Goal: Information Seeking & Learning: Learn about a topic

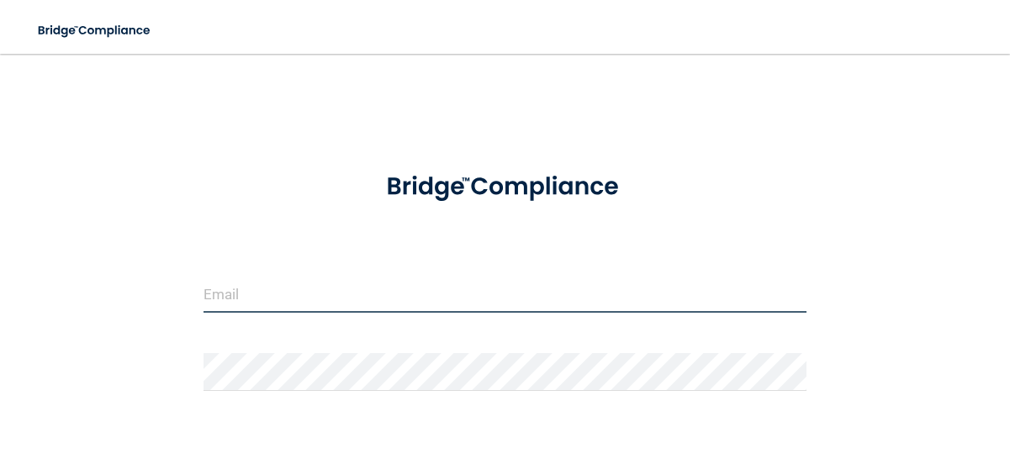
click at [478, 295] on input "email" at bounding box center [504, 294] width 603 height 38
type input "[EMAIL_ADDRESS][DOMAIN_NAME]"
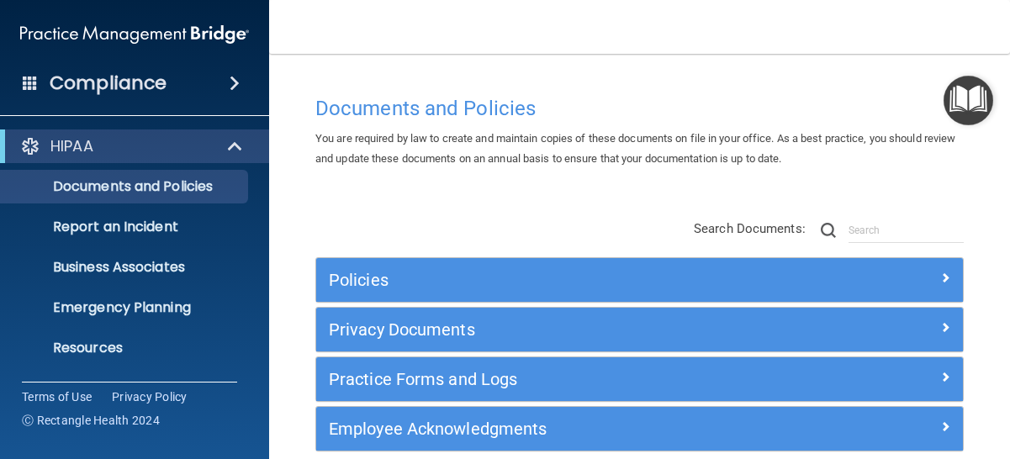
scroll to position [76, 0]
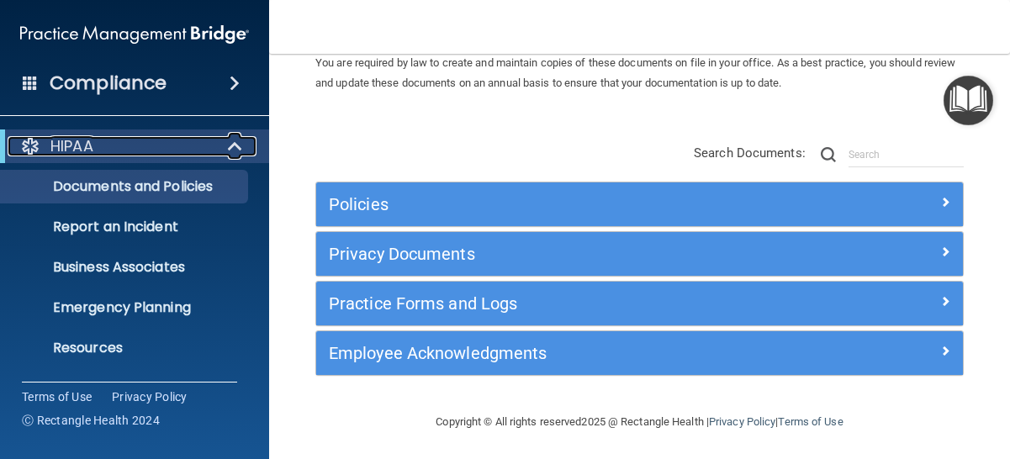
click at [235, 145] on span at bounding box center [237, 146] width 14 height 20
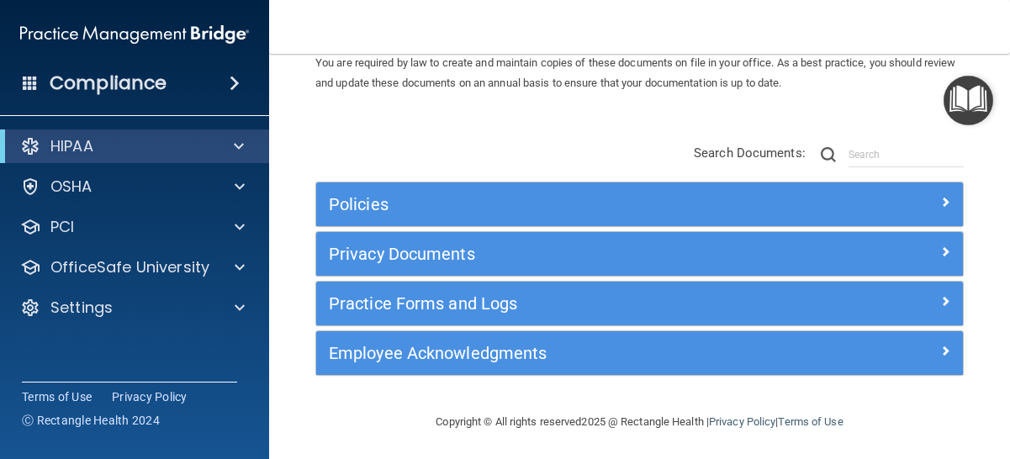
click at [231, 82] on span at bounding box center [235, 83] width 10 height 20
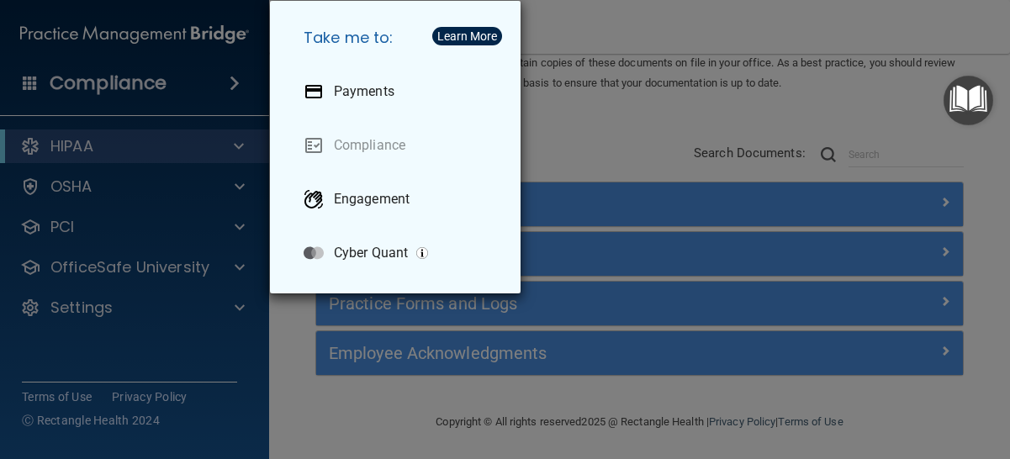
click at [231, 82] on div "Take me to: Payments Compliance Engagement Cyber Quant" at bounding box center [505, 229] width 1010 height 459
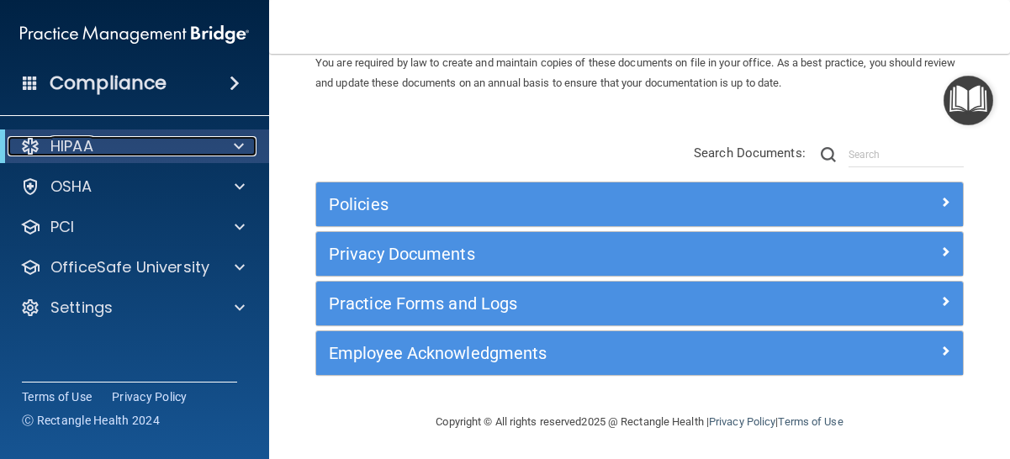
click at [237, 141] on span at bounding box center [239, 146] width 10 height 20
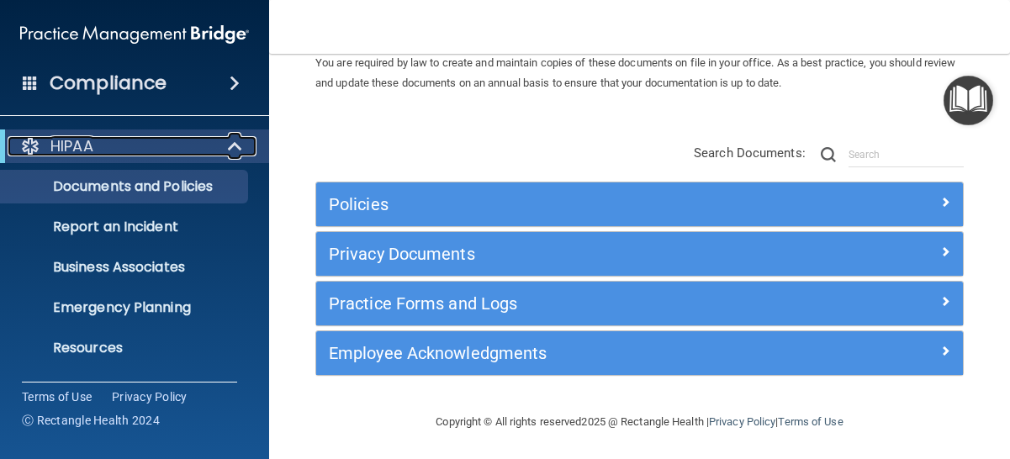
click at [232, 148] on span at bounding box center [237, 146] width 14 height 20
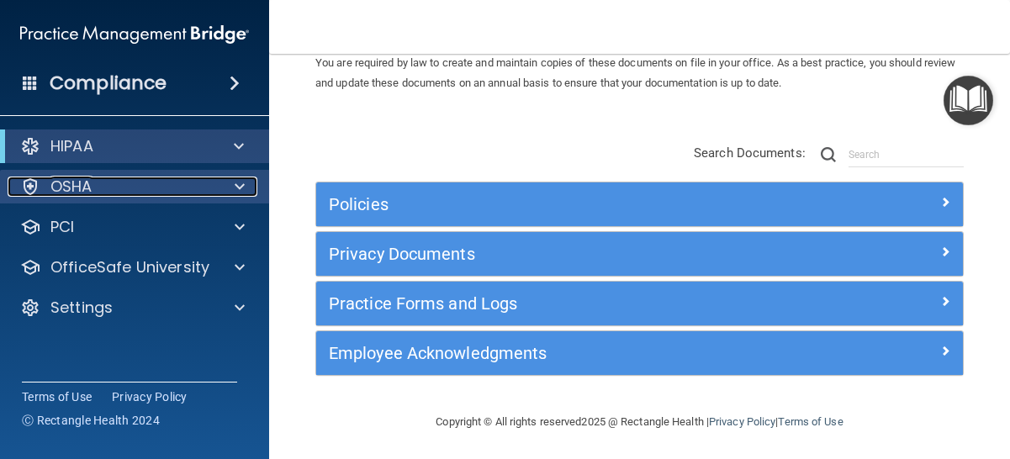
click at [234, 188] on div at bounding box center [237, 187] width 42 height 20
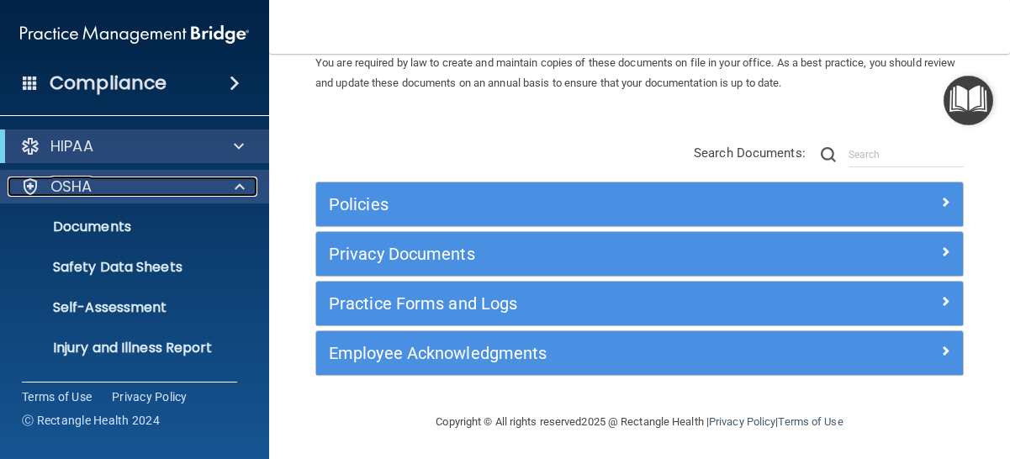
click at [234, 188] on div at bounding box center [237, 187] width 42 height 20
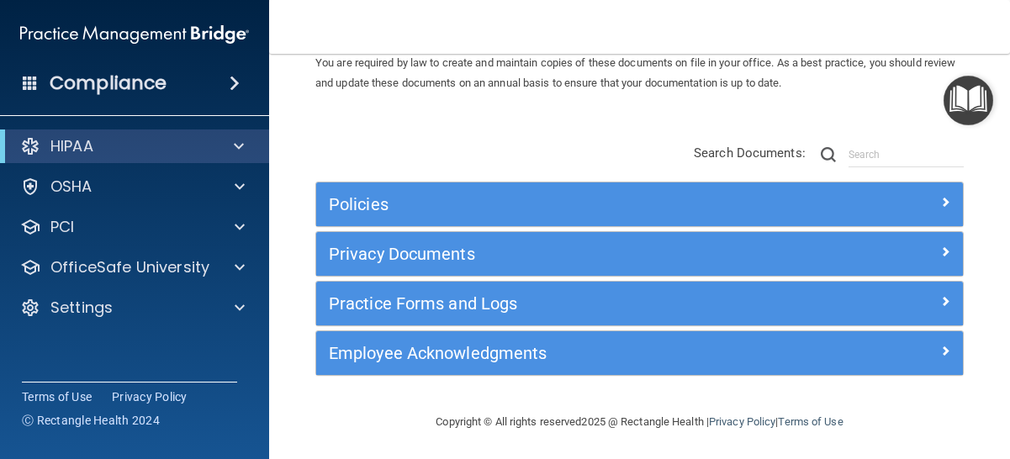
click at [34, 82] on span at bounding box center [30, 82] width 15 height 15
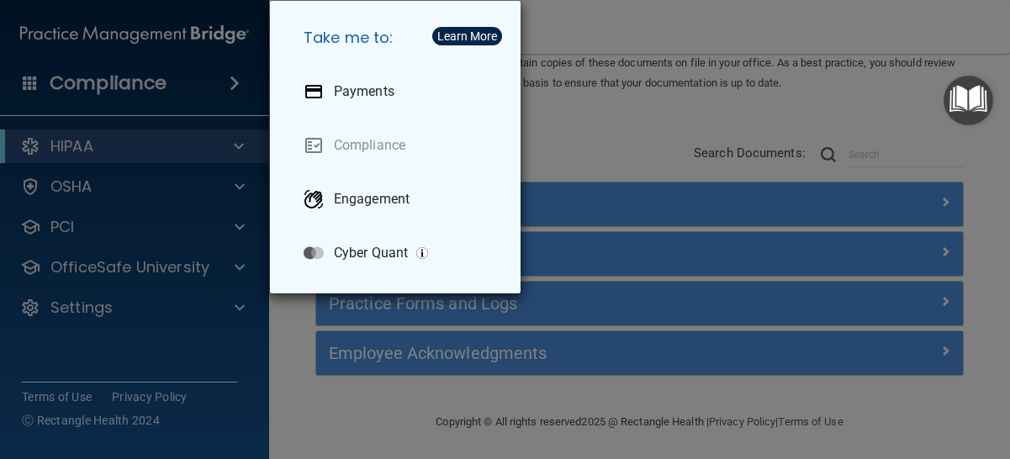
click at [34, 82] on div "Take me to: Payments Compliance Engagement Cyber Quant" at bounding box center [505, 229] width 1010 height 459
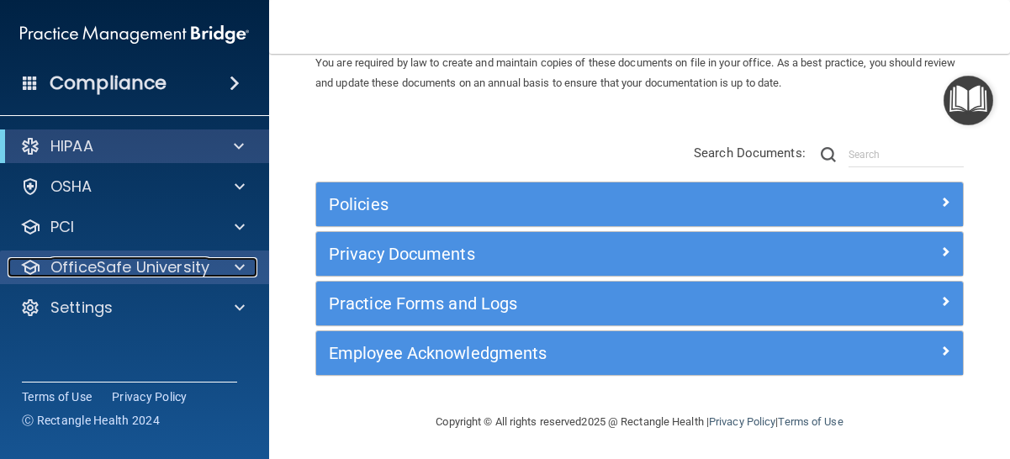
click at [238, 269] on span at bounding box center [240, 267] width 10 height 20
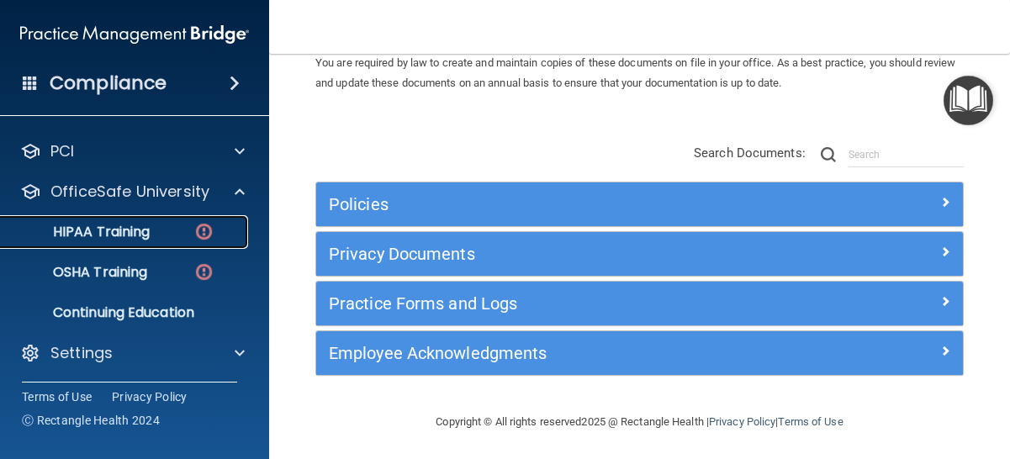
click at [106, 225] on p "HIPAA Training" at bounding box center [80, 232] width 139 height 17
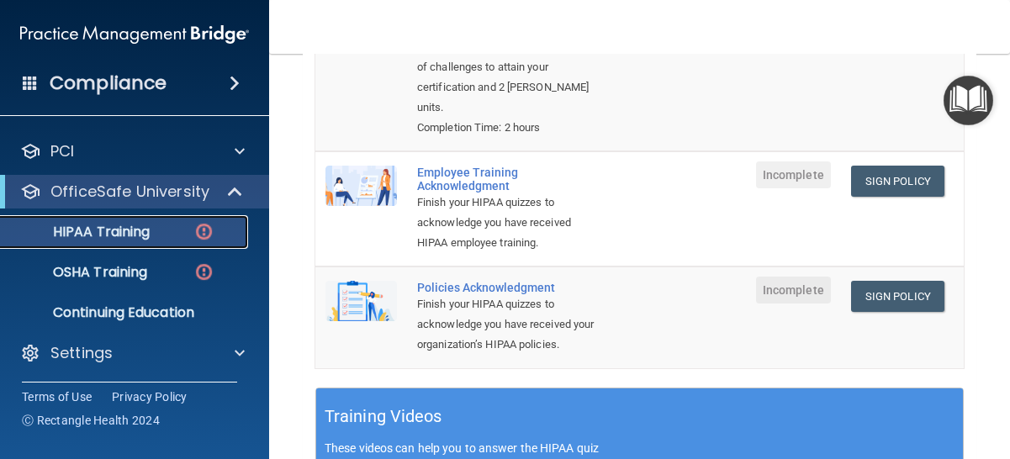
scroll to position [312, 0]
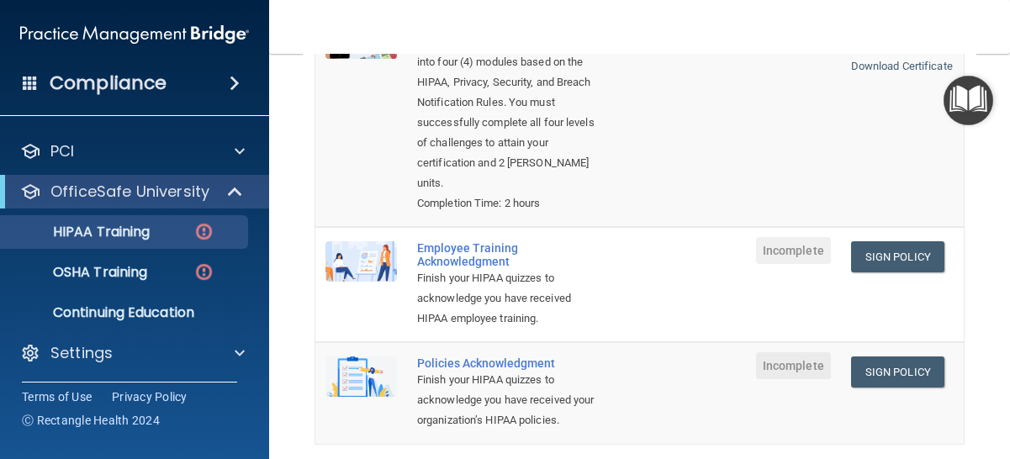
click at [446, 241] on div "Employee Training Acknowledgment" at bounding box center [508, 254] width 182 height 27
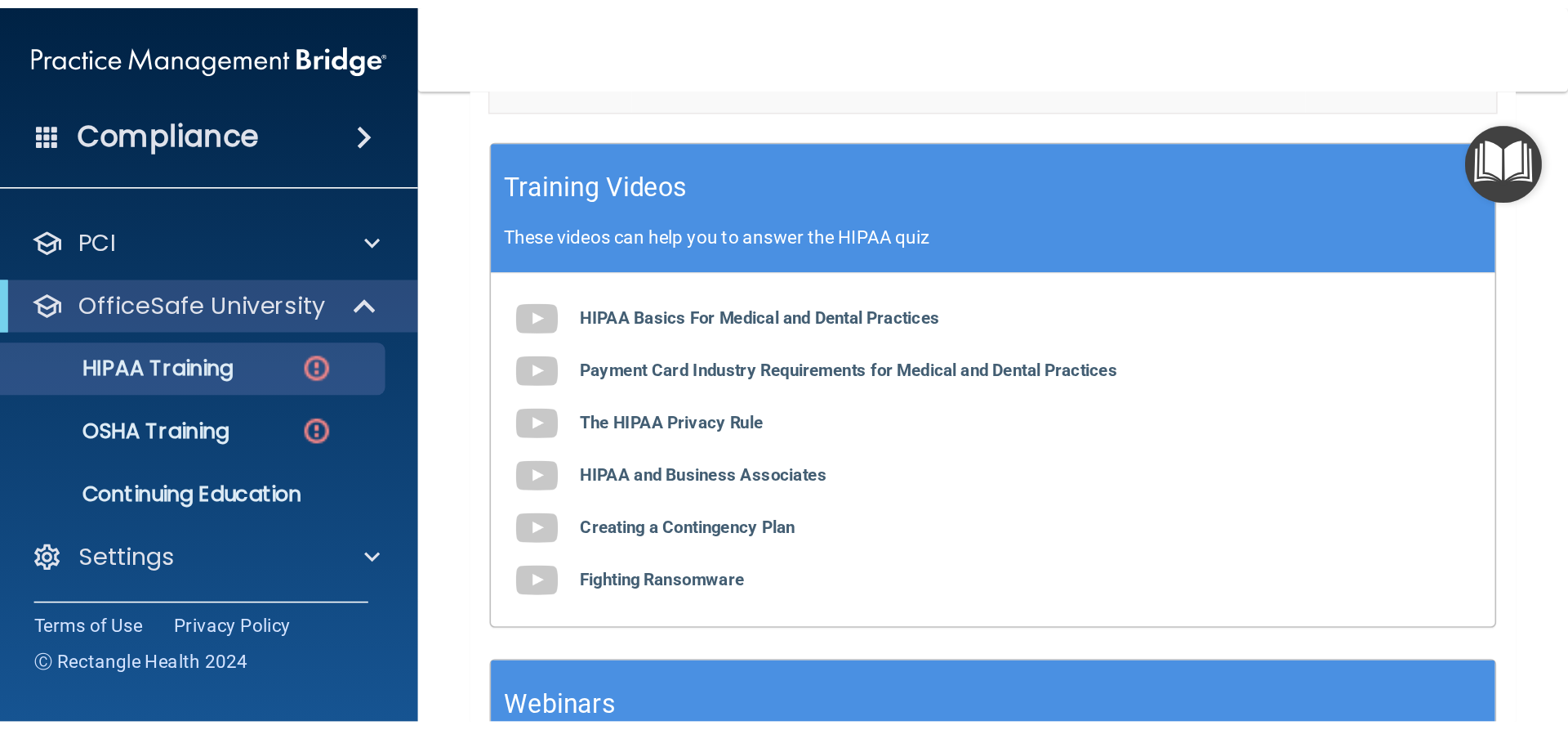
scroll to position [671, 0]
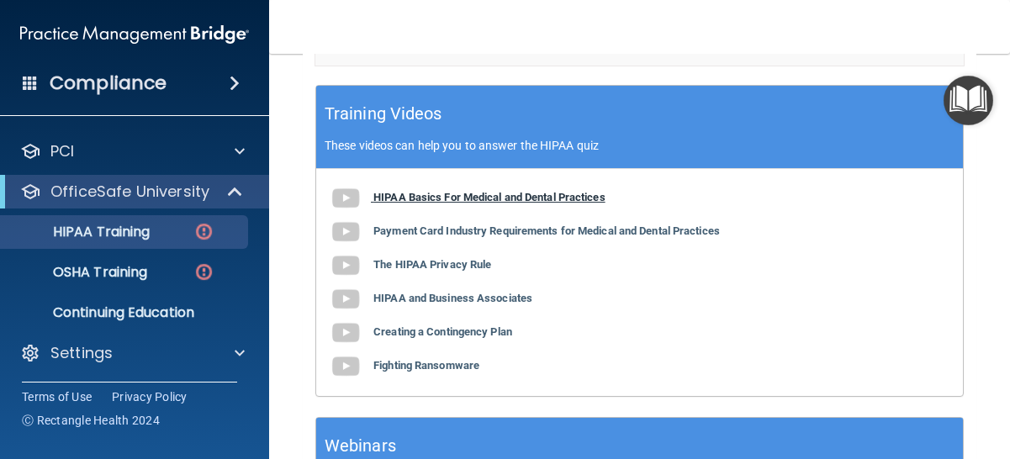
click at [418, 203] on b "HIPAA Basics For Medical and Dental Practices" at bounding box center [489, 197] width 232 height 13
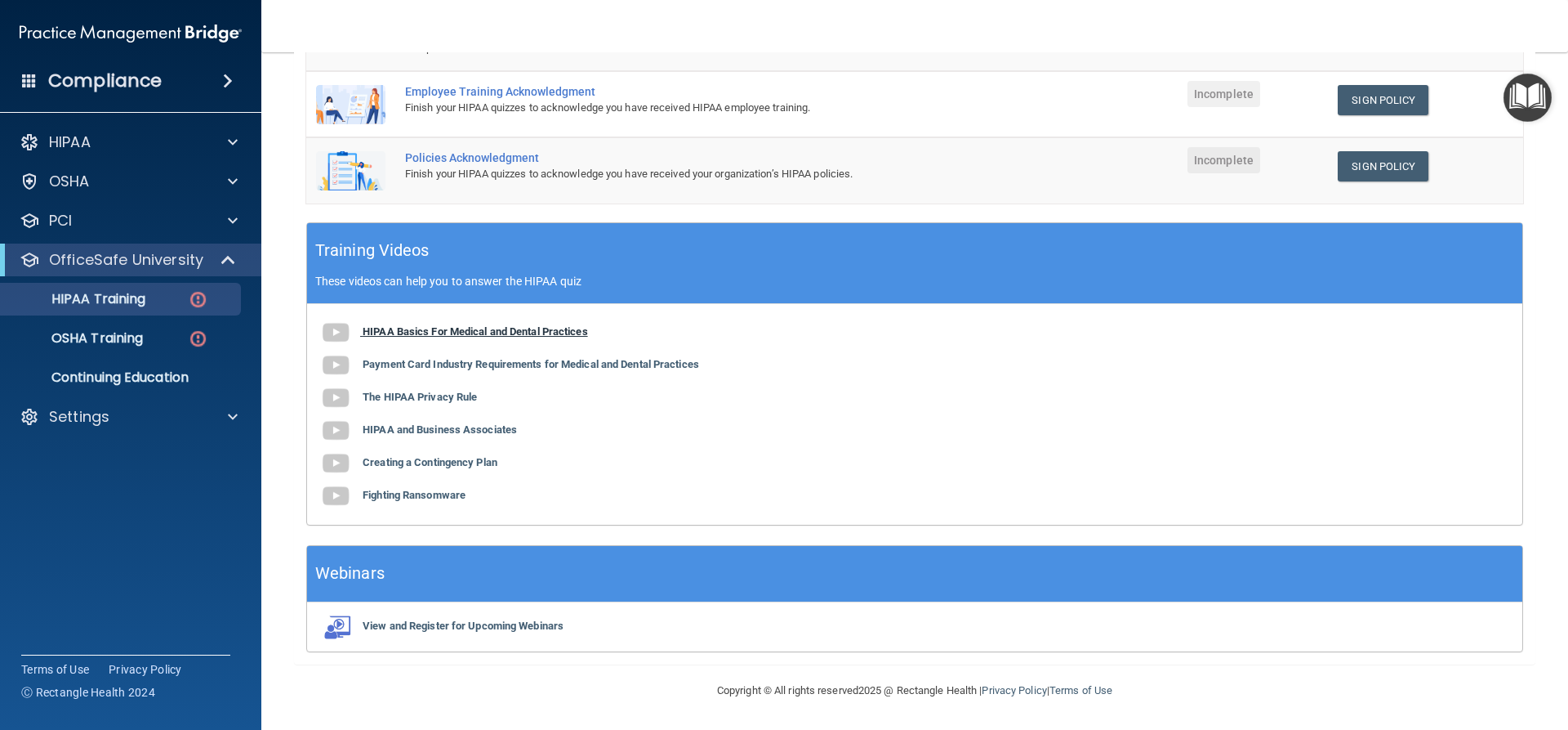
scroll to position [0, 0]
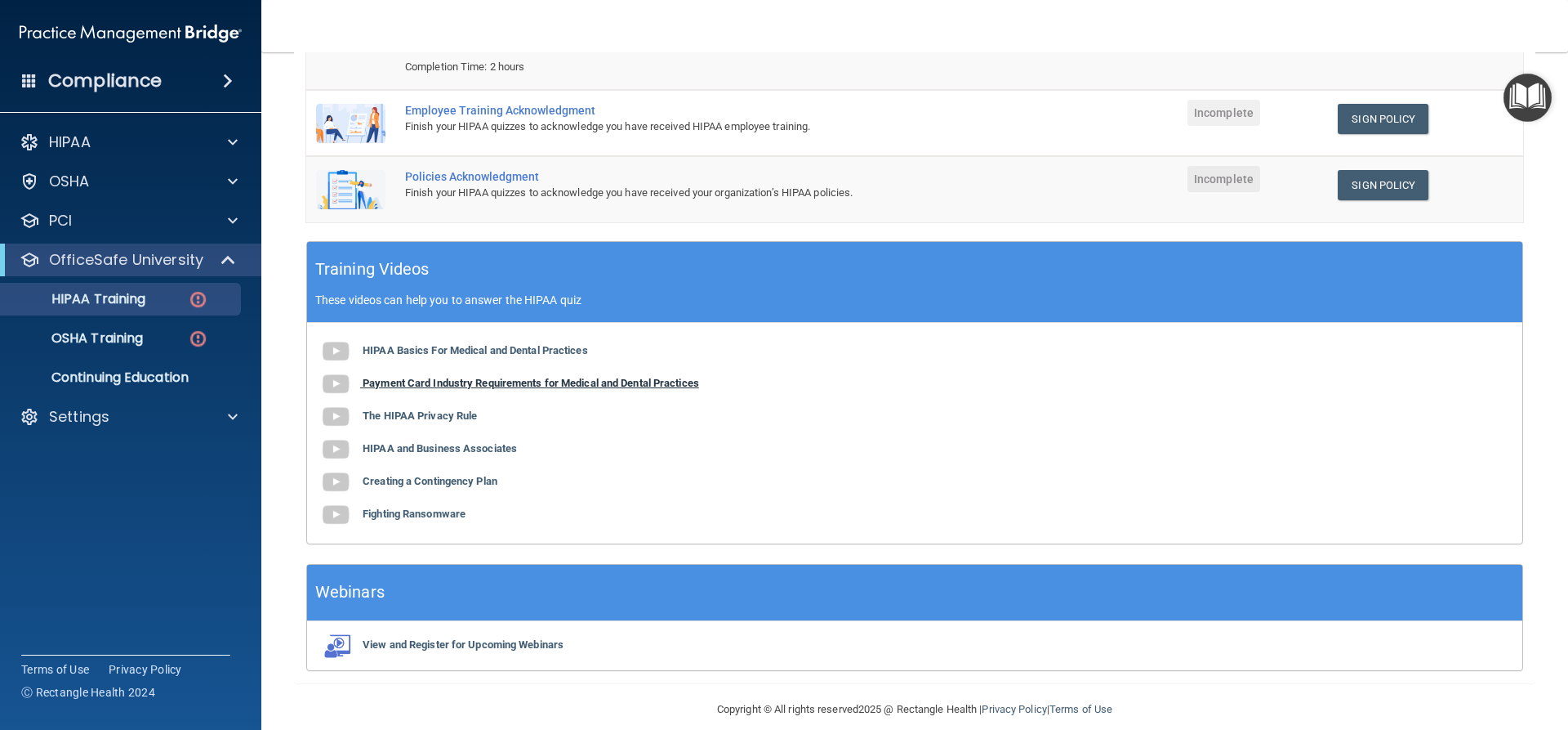
click at [622, 377] on b "Payment Card Industry Requirements for Medical and Dental Practices" at bounding box center [530, 383] width 336 height 13
click at [440, 409] on b "The HIPAA Privacy Rule" at bounding box center [420, 415] width 115 height 13
